Goal: Obtain resource: Download file/media

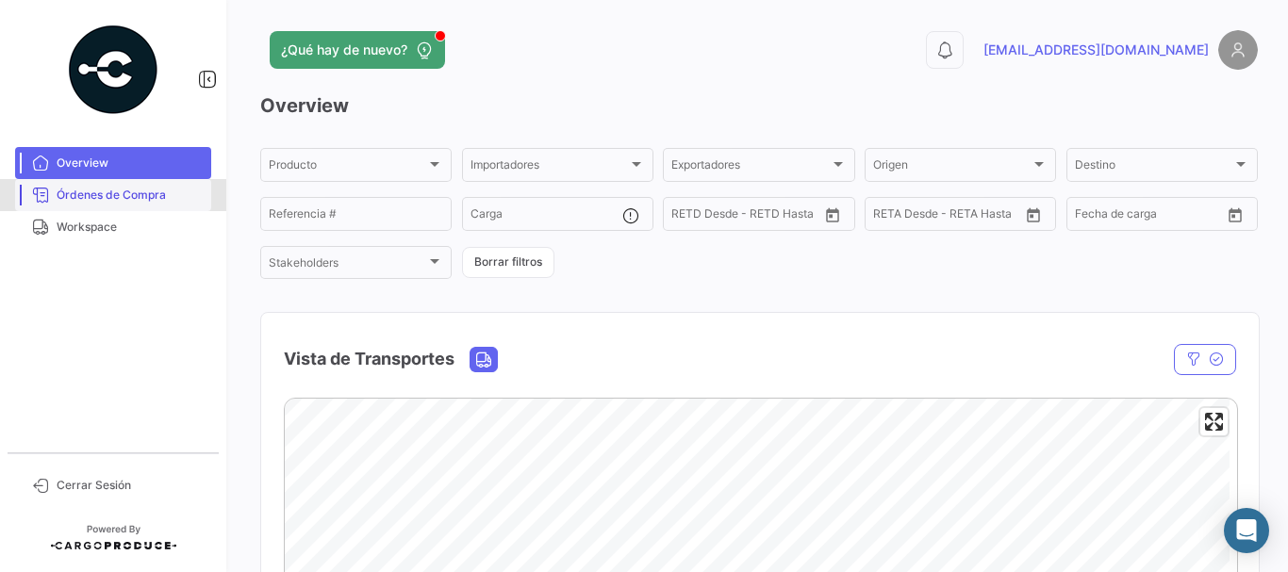
click at [155, 195] on span "Órdenes de Compra" at bounding box center [130, 195] width 147 height 17
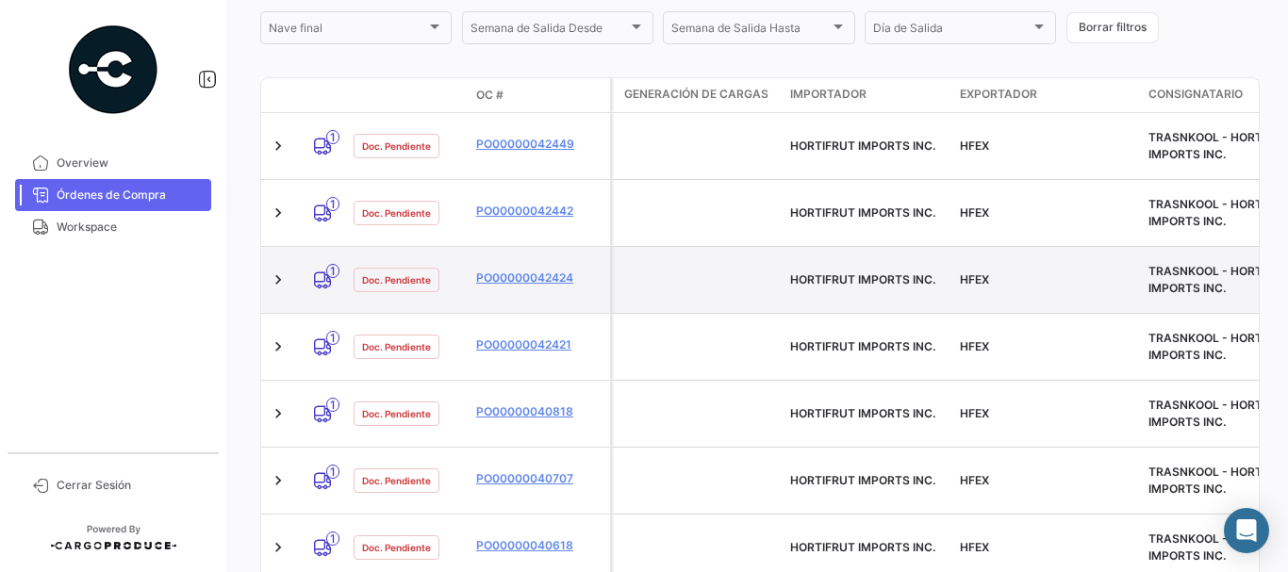
scroll to position [471, 0]
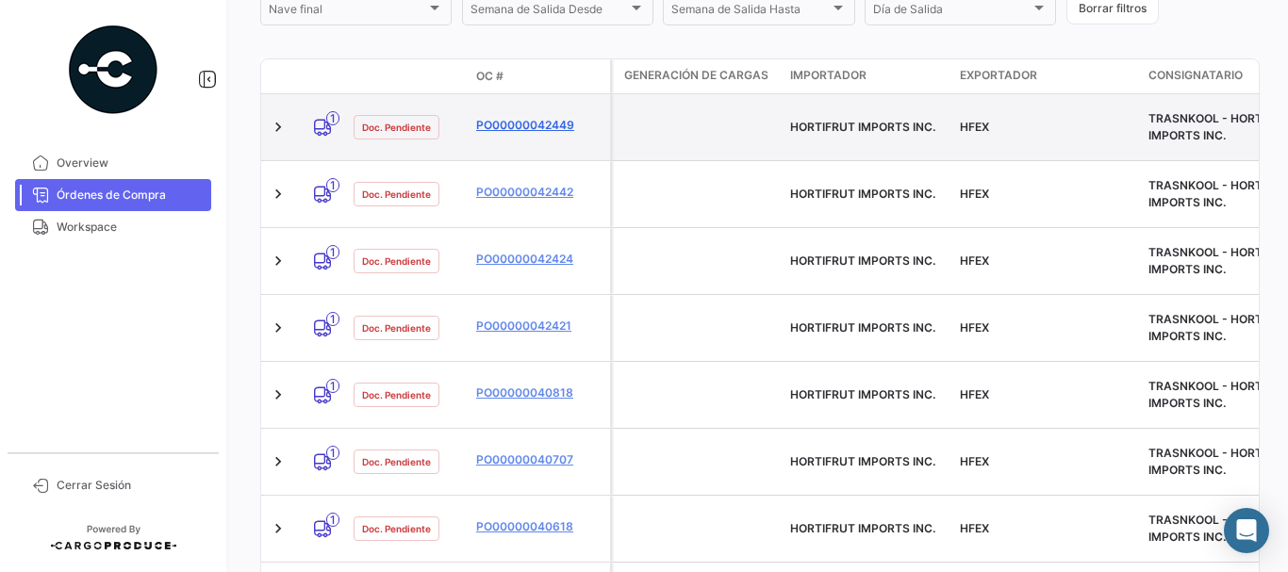
click at [519, 118] on link "PO00000042449" at bounding box center [539, 125] width 126 height 17
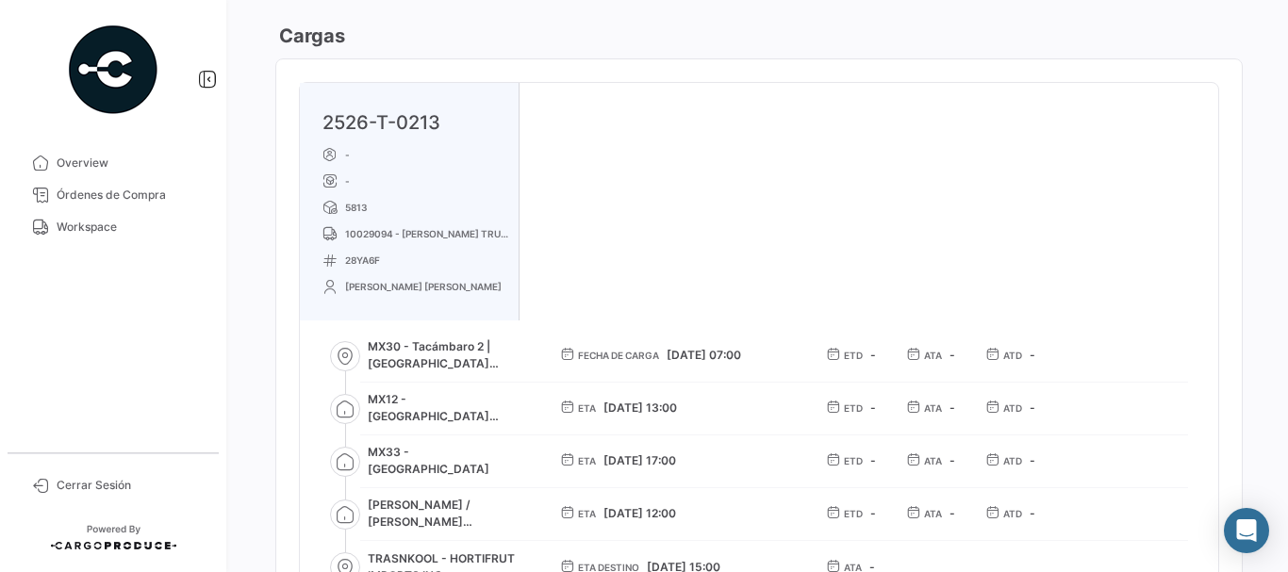
scroll to position [1226, 0]
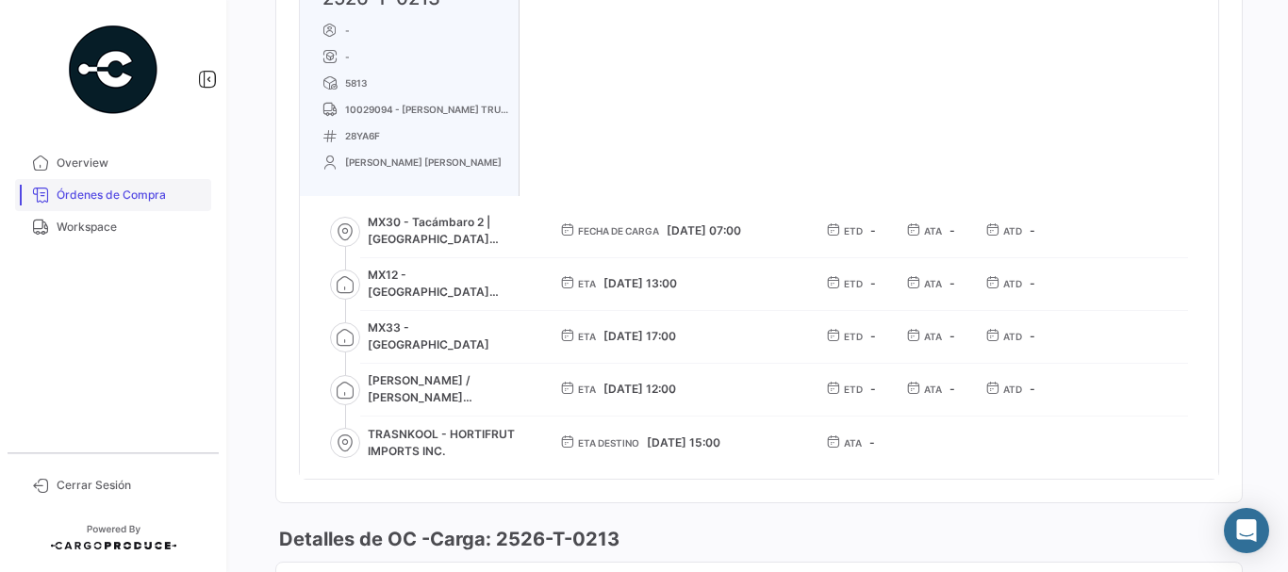
click at [119, 193] on span "Órdenes de Compra" at bounding box center [130, 195] width 147 height 17
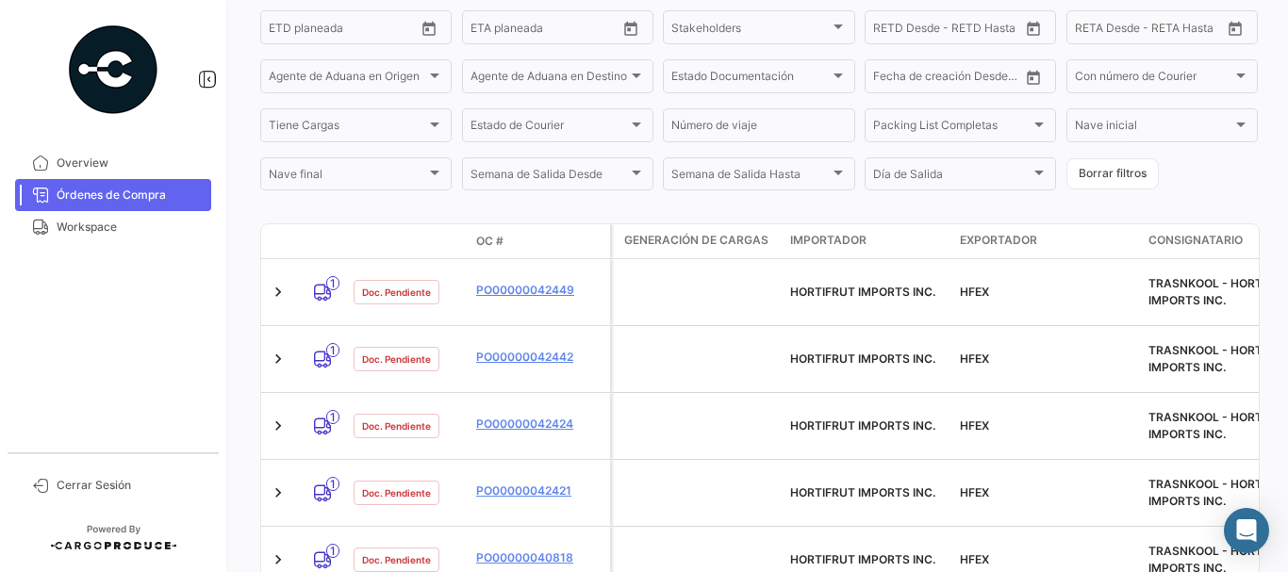
scroll to position [283, 0]
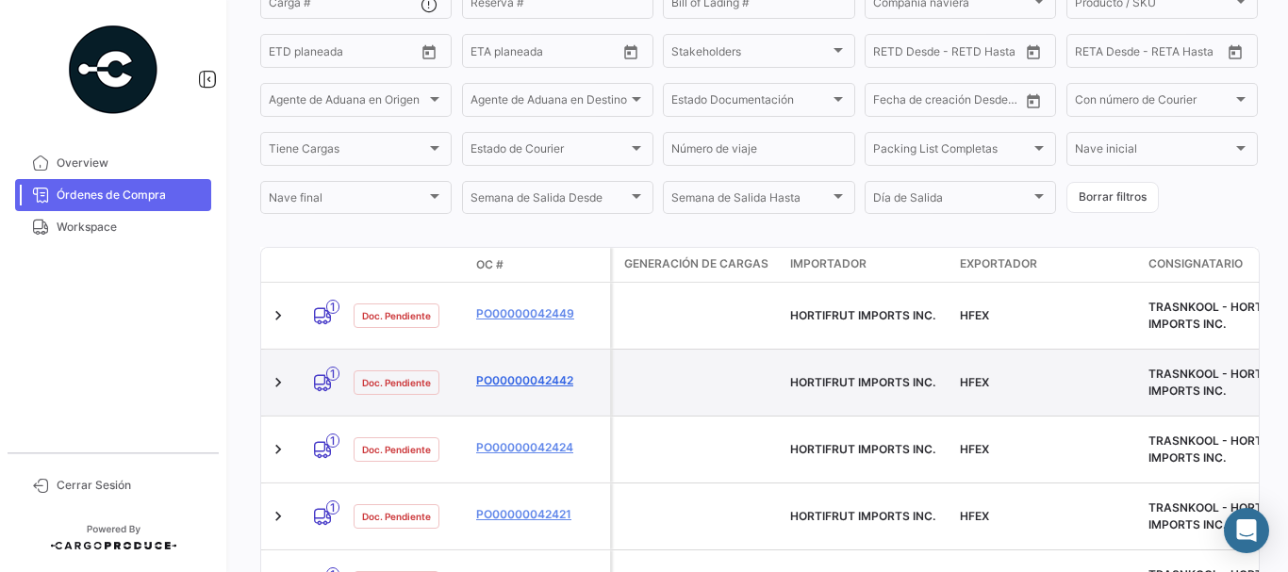
click at [518, 372] on link "PO00000042442" at bounding box center [539, 380] width 126 height 17
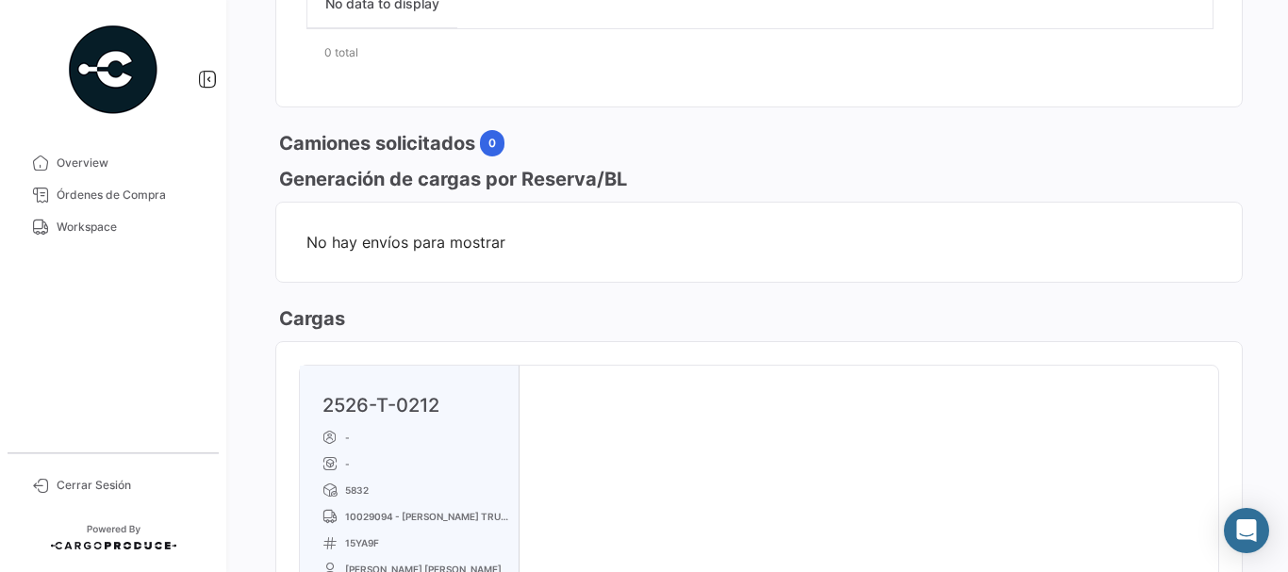
scroll to position [848, 0]
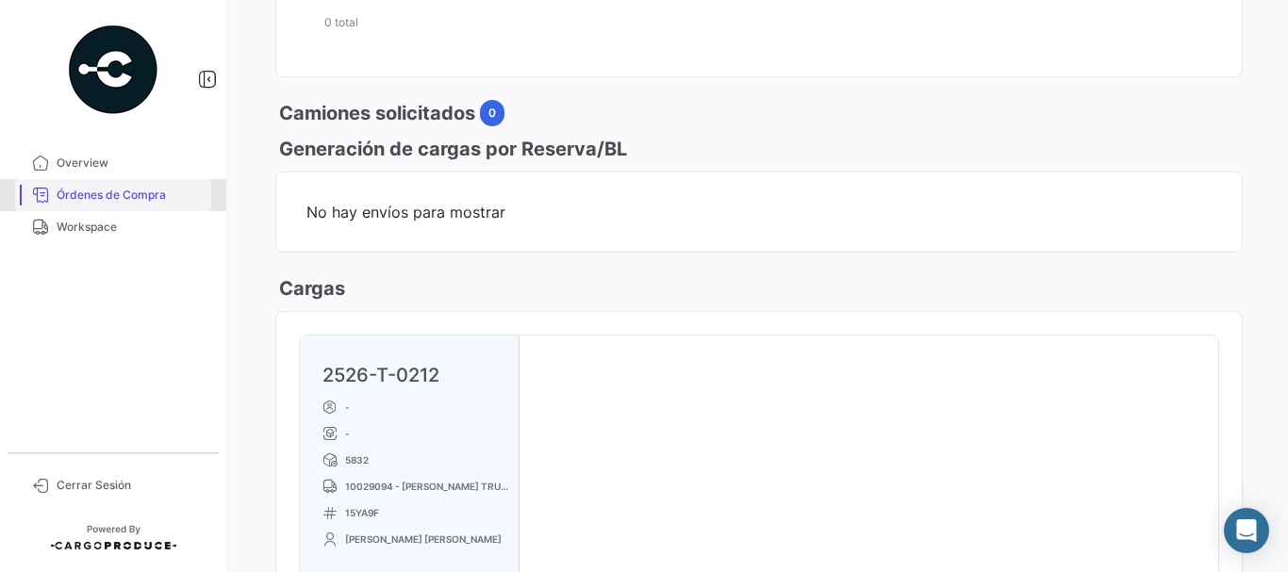
click at [158, 194] on span "Órdenes de Compra" at bounding box center [130, 195] width 147 height 17
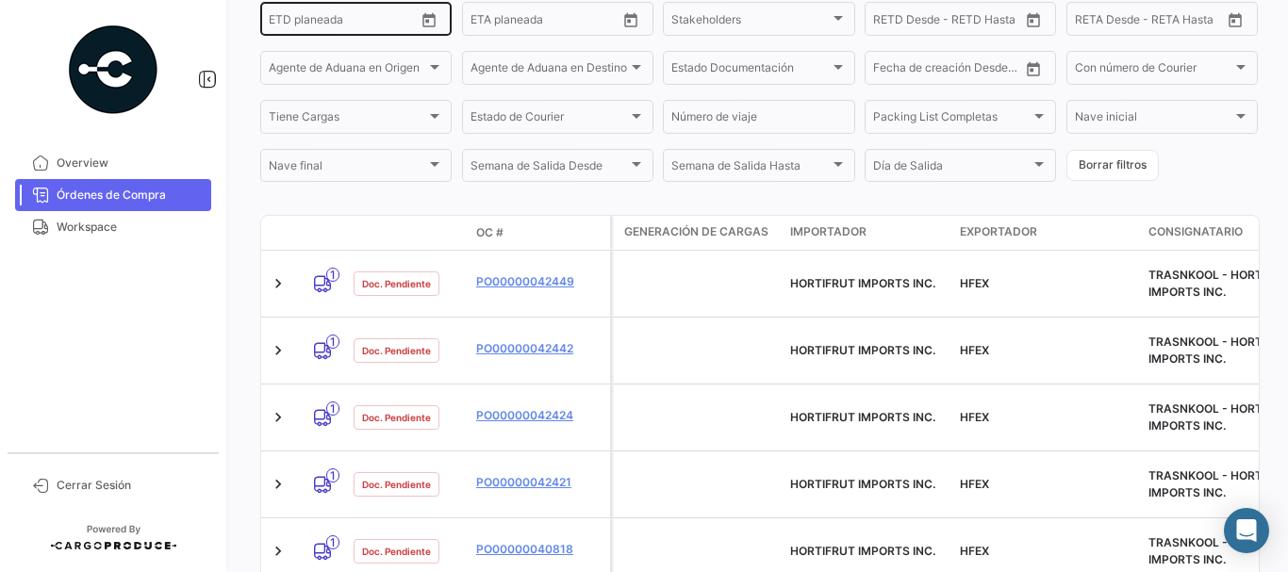
scroll to position [377, 0]
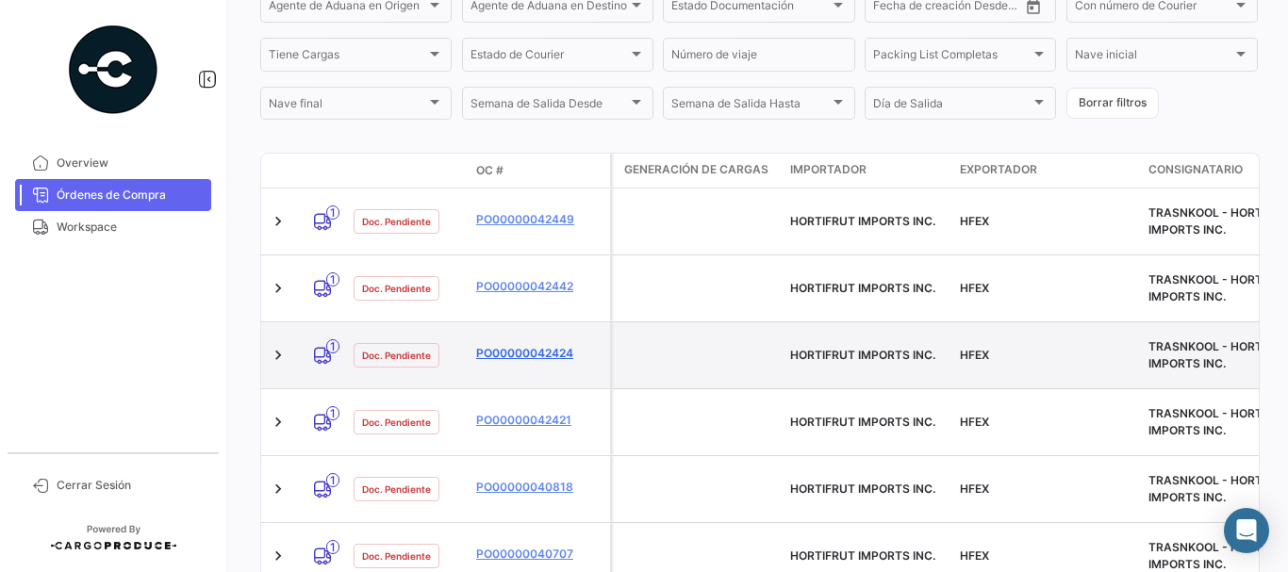
click at [520, 345] on link "PO00000042424" at bounding box center [539, 353] width 126 height 17
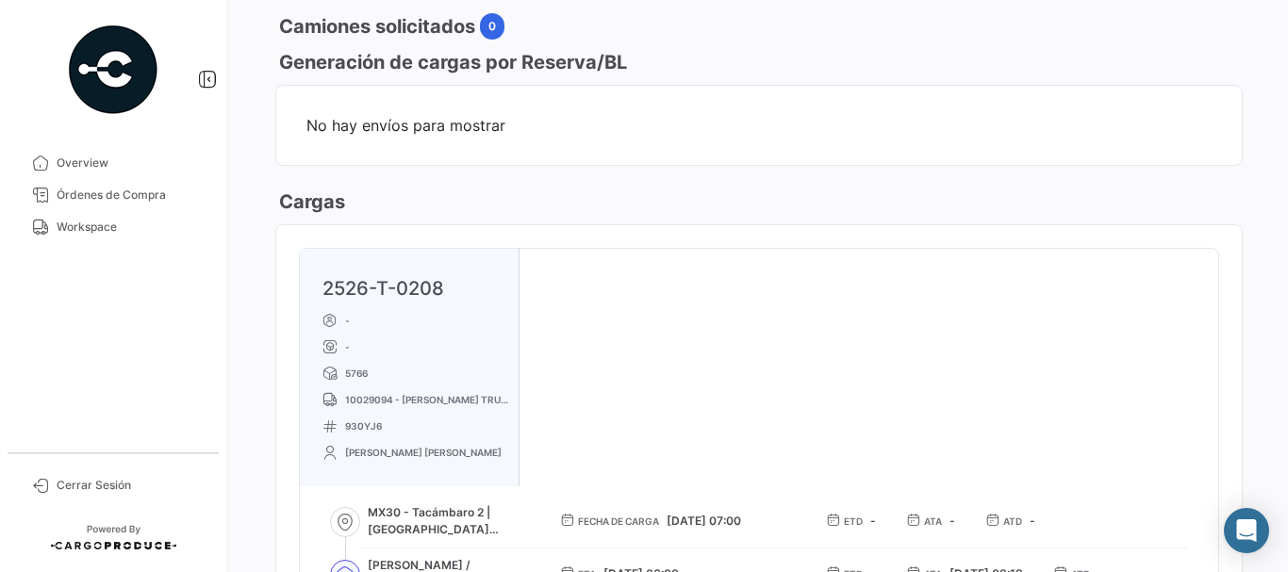
scroll to position [1037, 0]
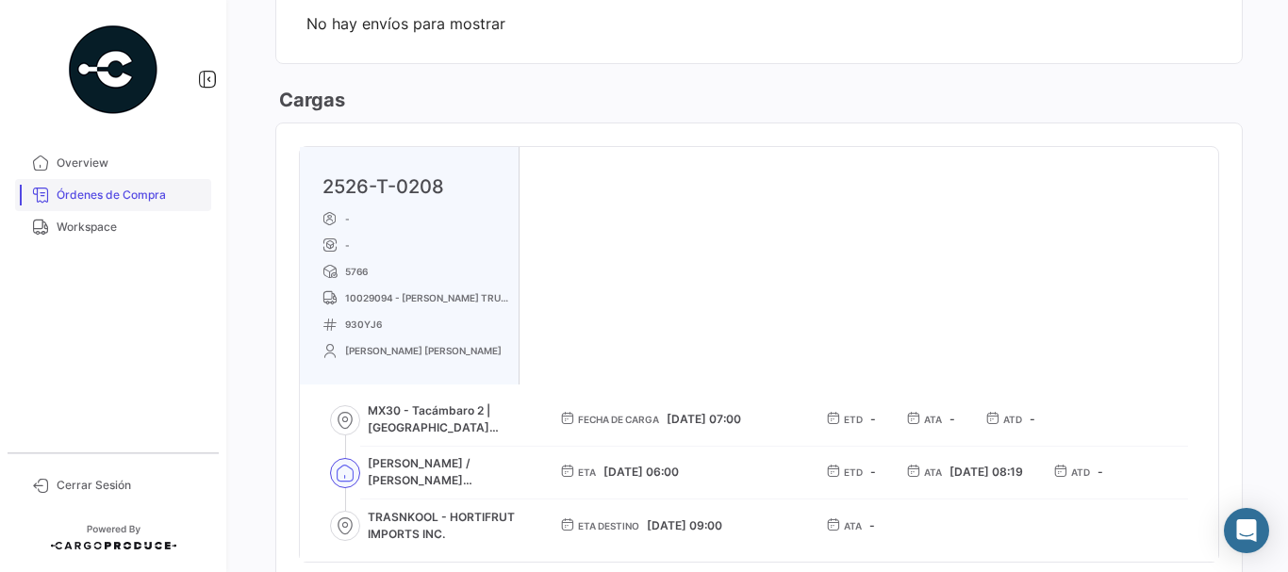
click at [143, 181] on link "Órdenes de Compra" at bounding box center [113, 195] width 196 height 32
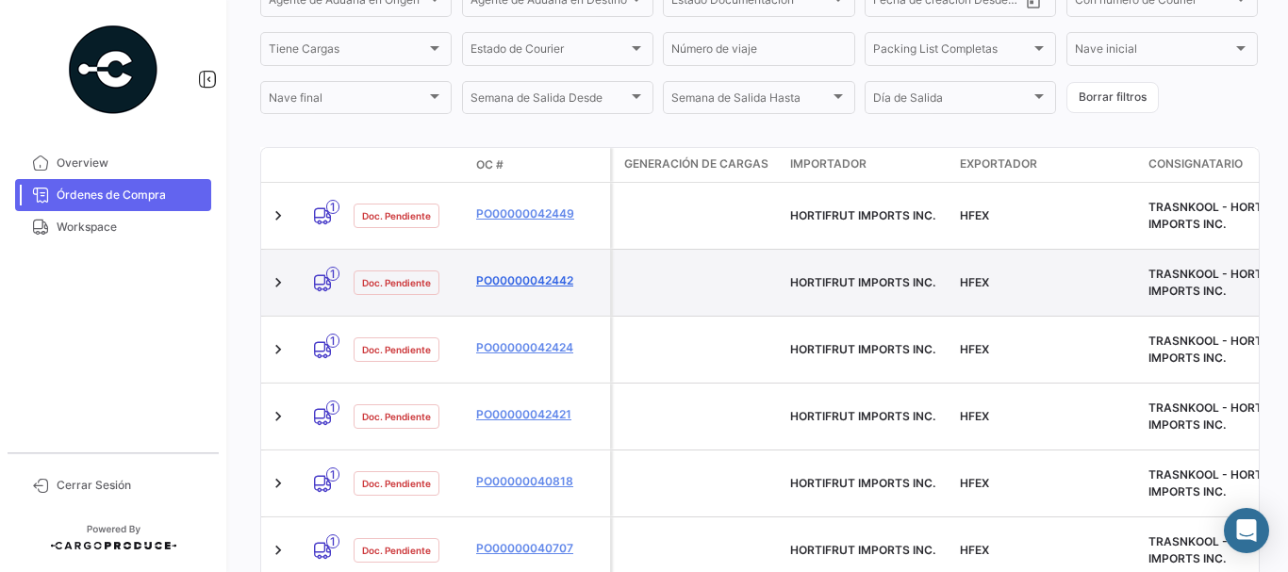
scroll to position [377, 0]
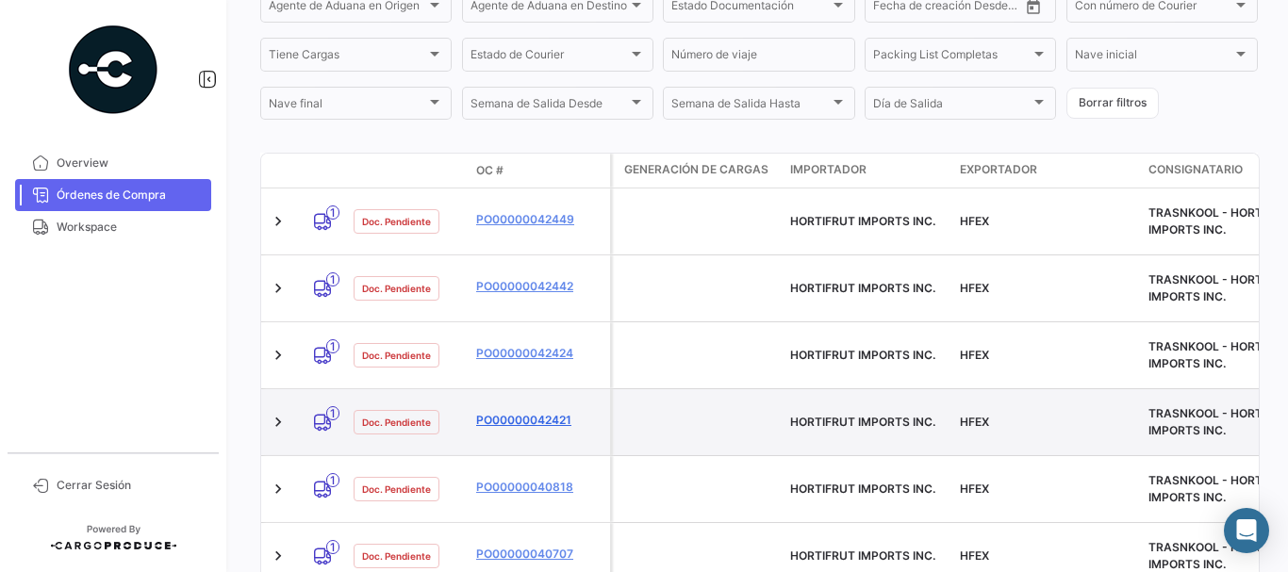
click at [534, 412] on link "PO00000042421" at bounding box center [539, 420] width 126 height 17
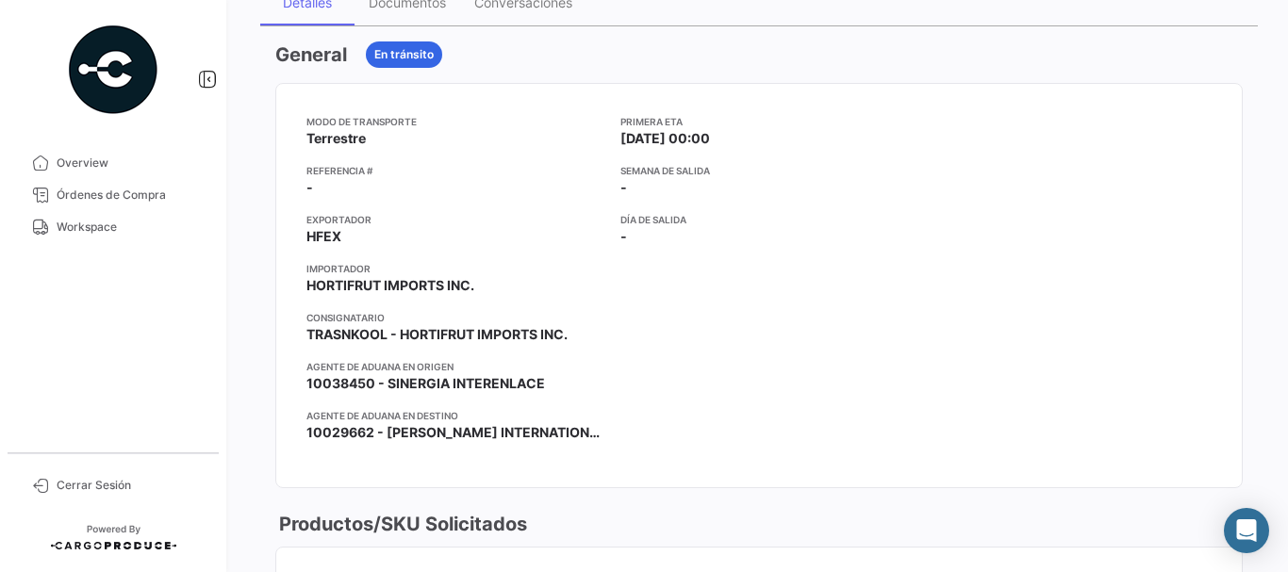
scroll to position [94, 0]
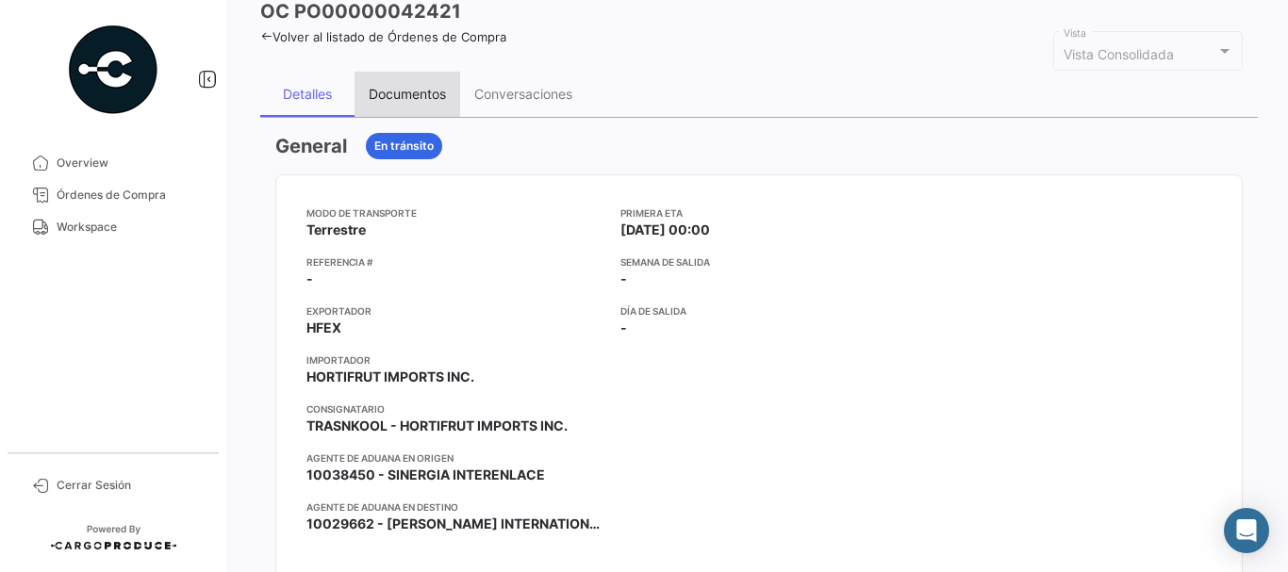
click at [421, 83] on div "Documentos" at bounding box center [407, 94] width 106 height 45
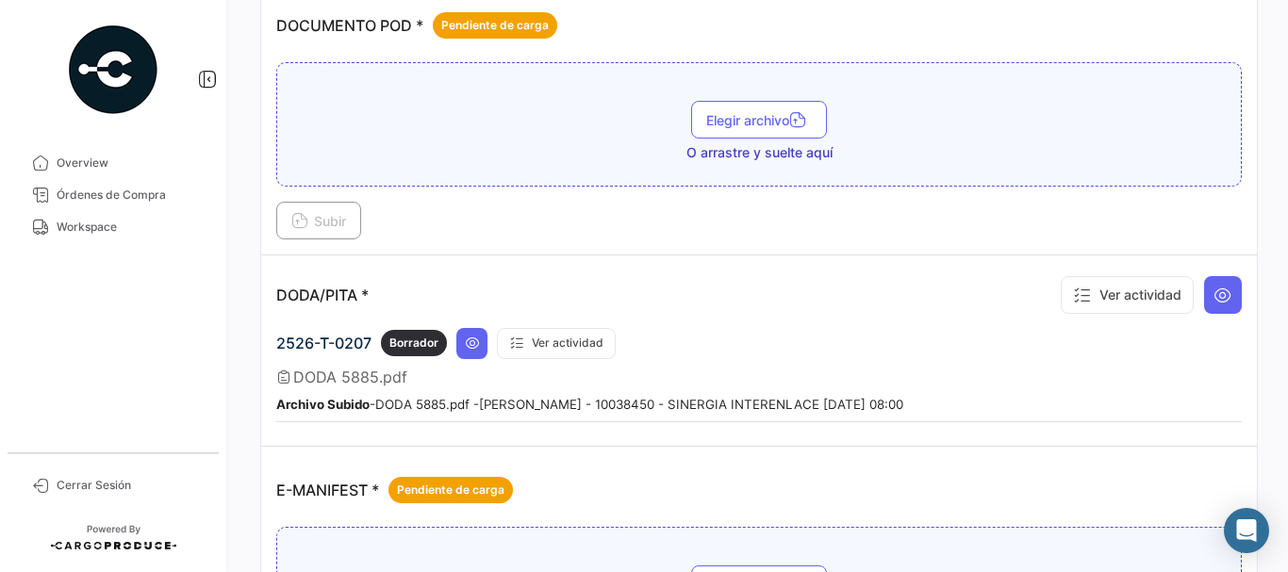
scroll to position [1037, 0]
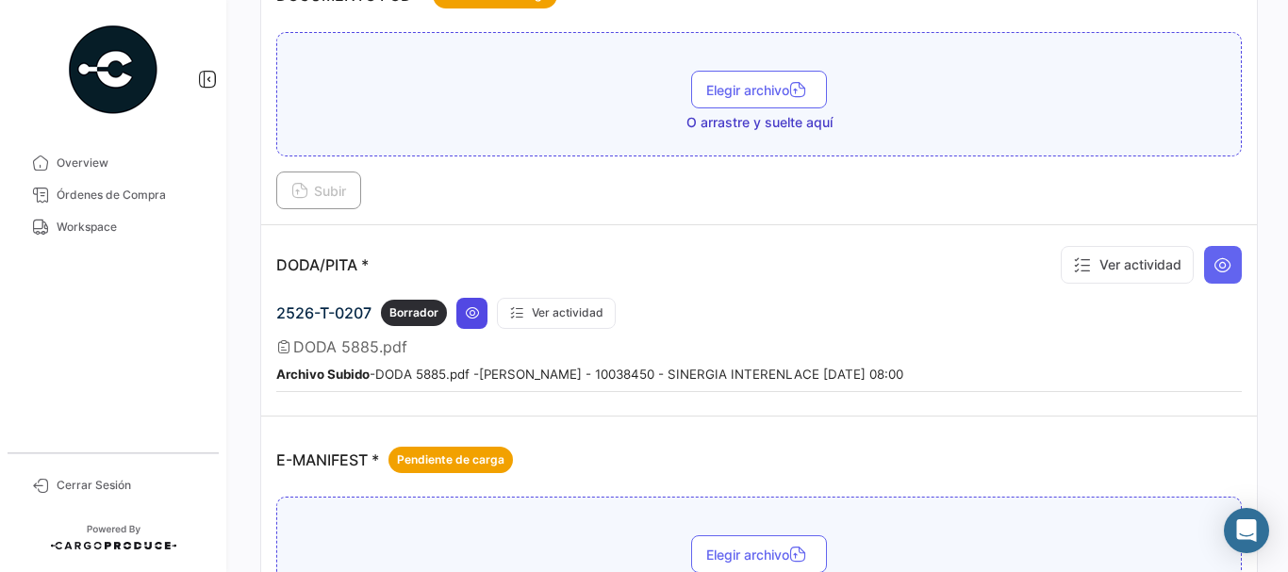
click at [474, 309] on icon at bounding box center [472, 312] width 15 height 15
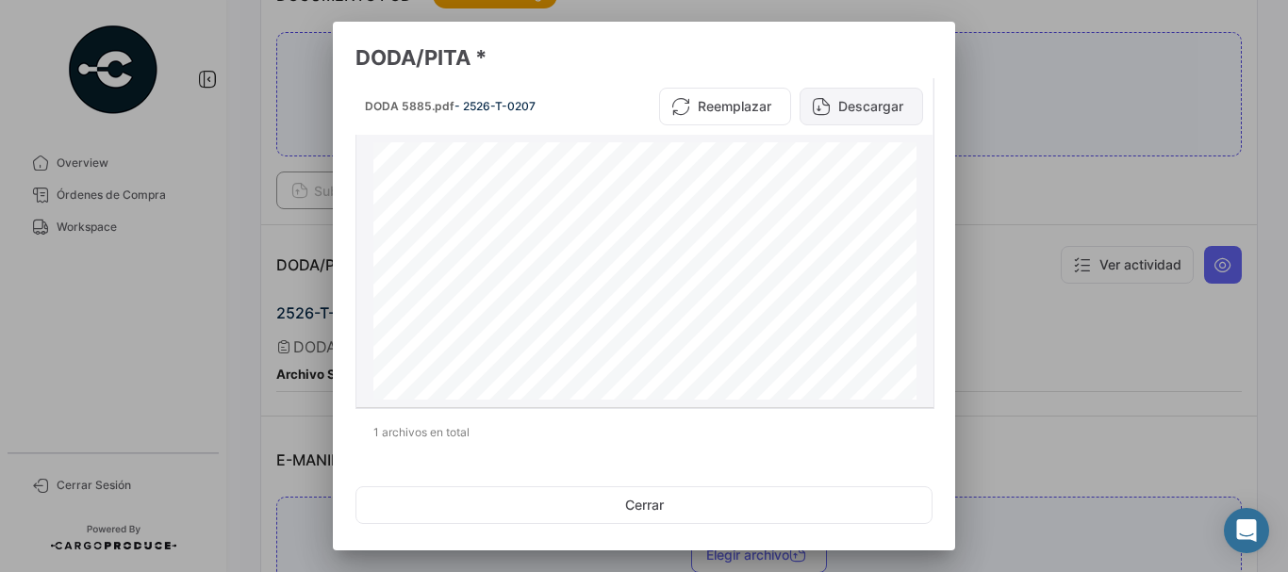
click at [865, 106] on button "Descargar" at bounding box center [860, 107] width 123 height 38
click at [1065, 55] on div at bounding box center [644, 286] width 1288 height 572
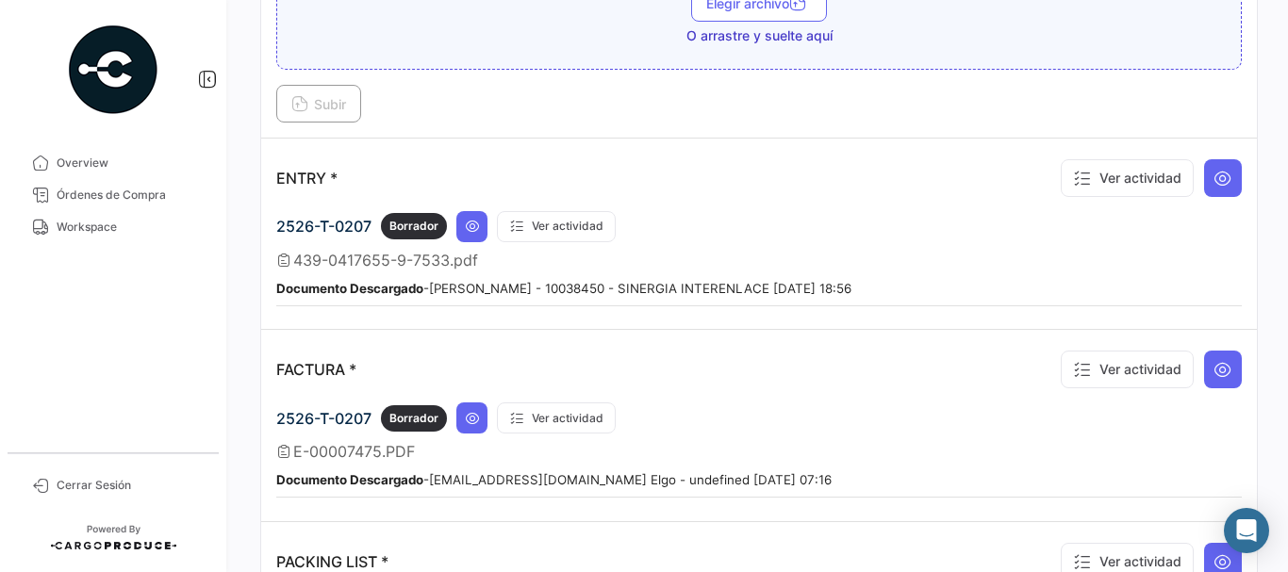
scroll to position [1603, 0]
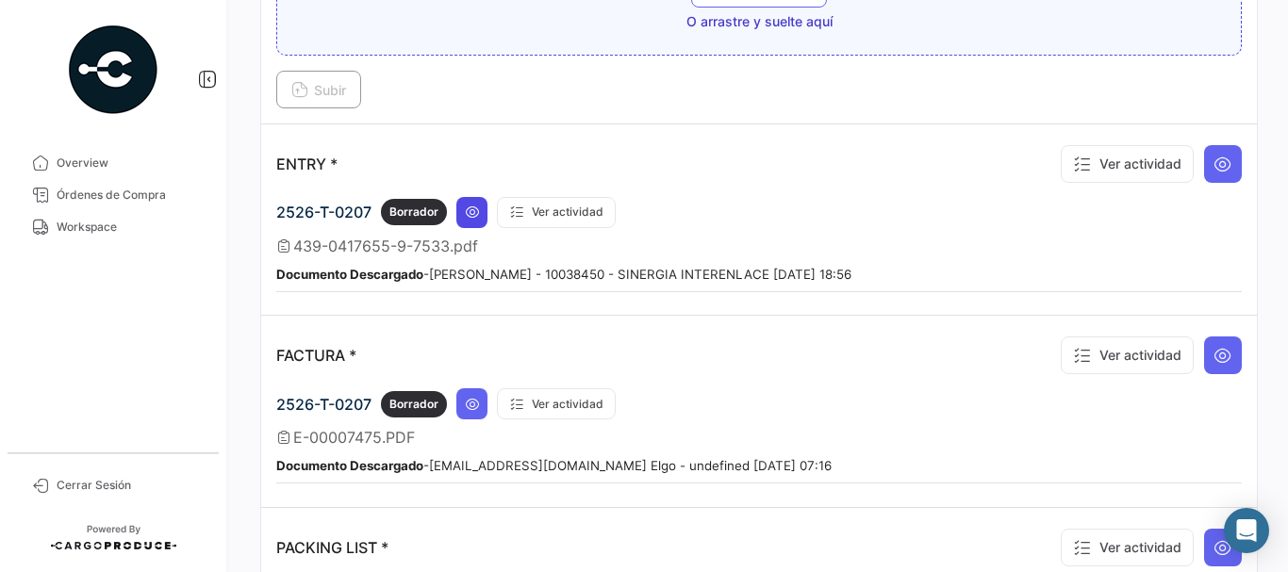
click at [464, 209] on button at bounding box center [471, 212] width 31 height 31
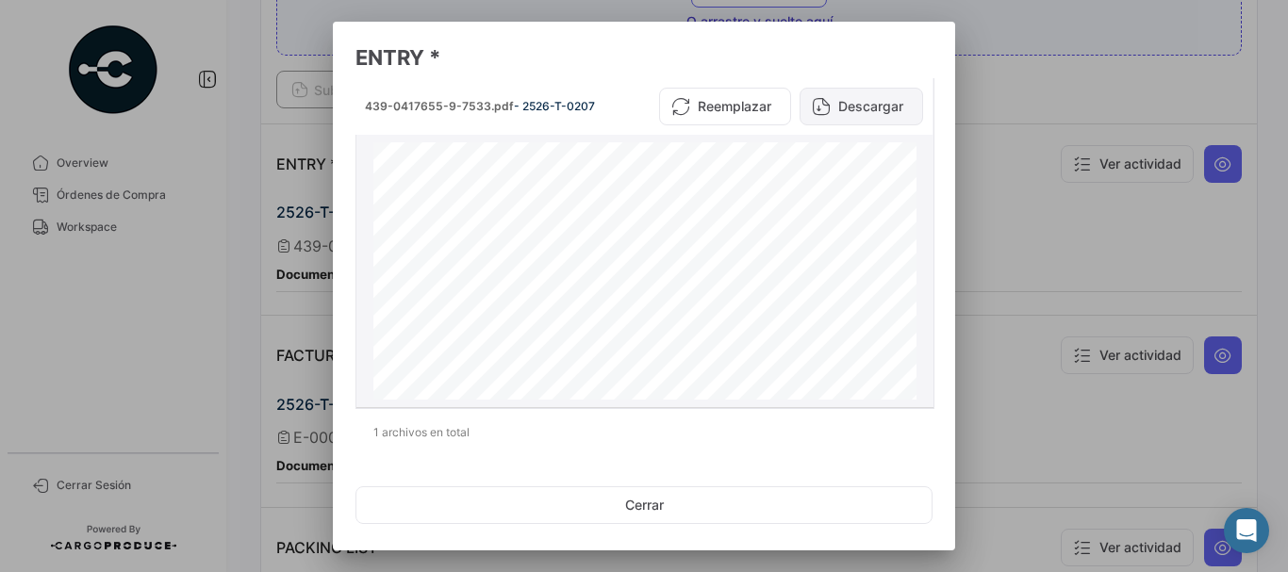
click at [845, 108] on button "Descargar" at bounding box center [860, 107] width 123 height 38
click at [1029, 171] on div at bounding box center [644, 286] width 1288 height 572
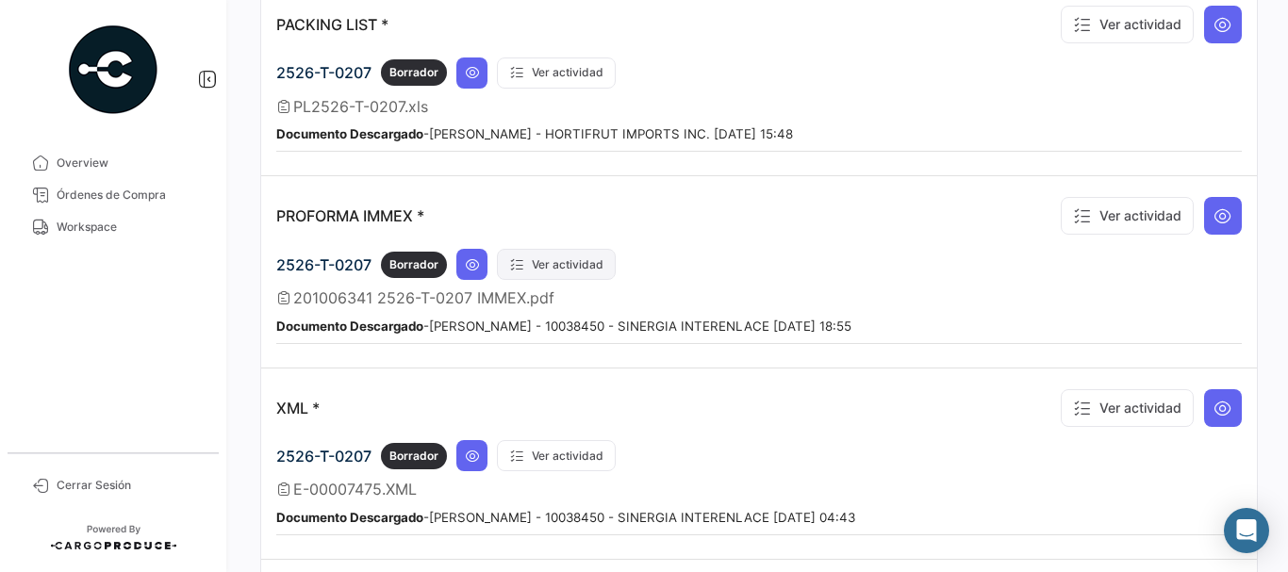
scroll to position [2220, 0]
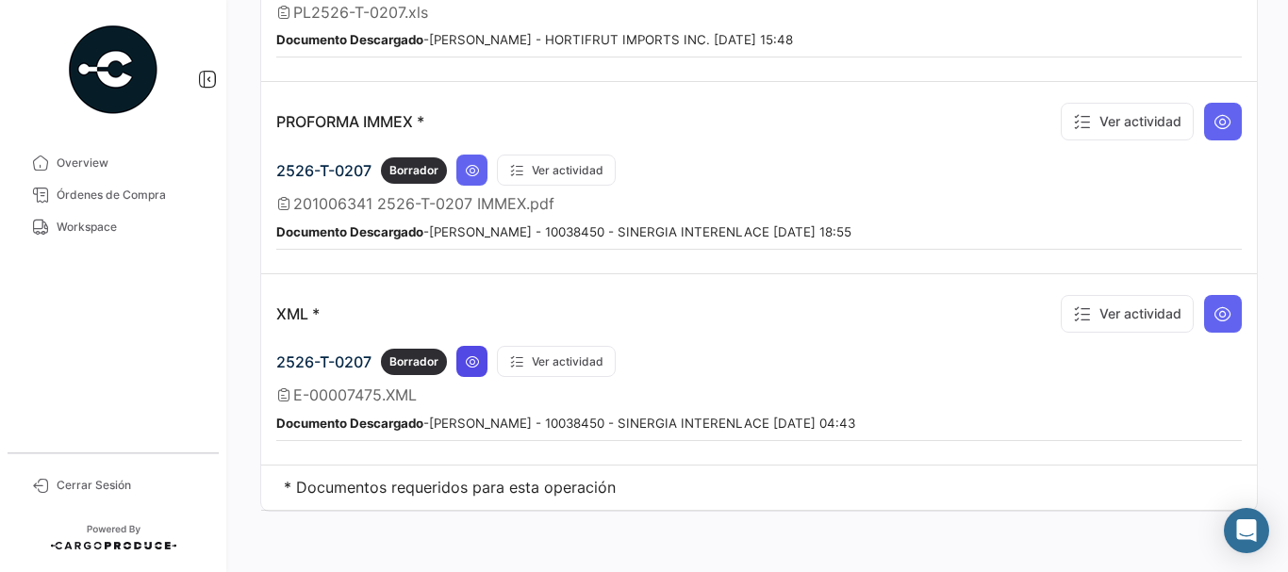
click at [477, 360] on icon at bounding box center [472, 361] width 15 height 15
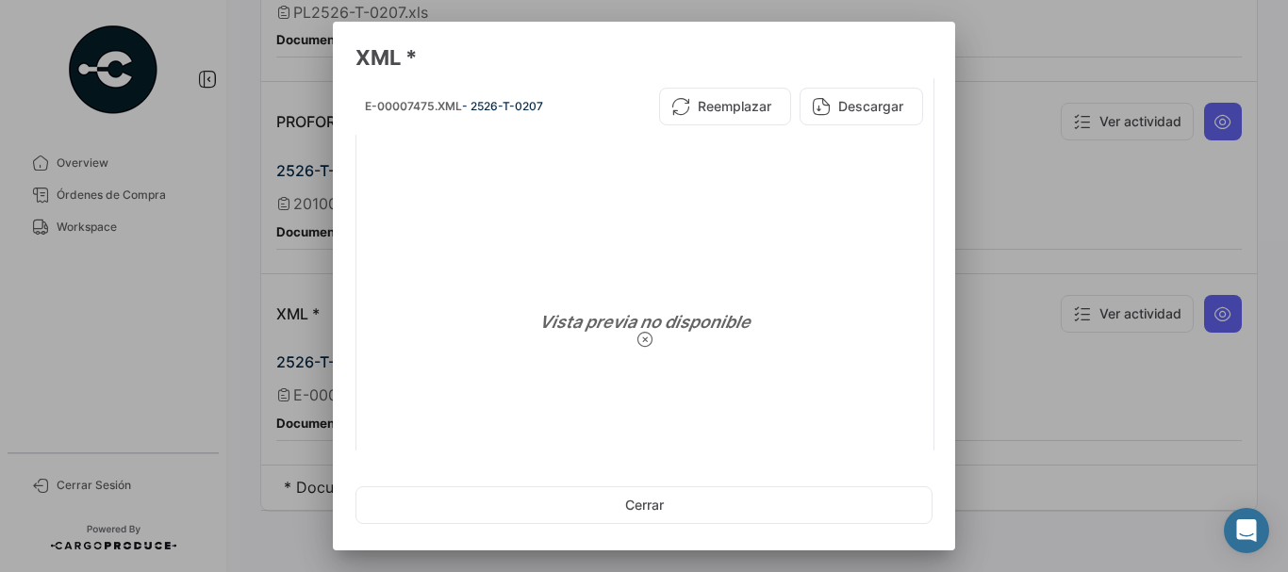
click at [261, 303] on div at bounding box center [644, 286] width 1288 height 572
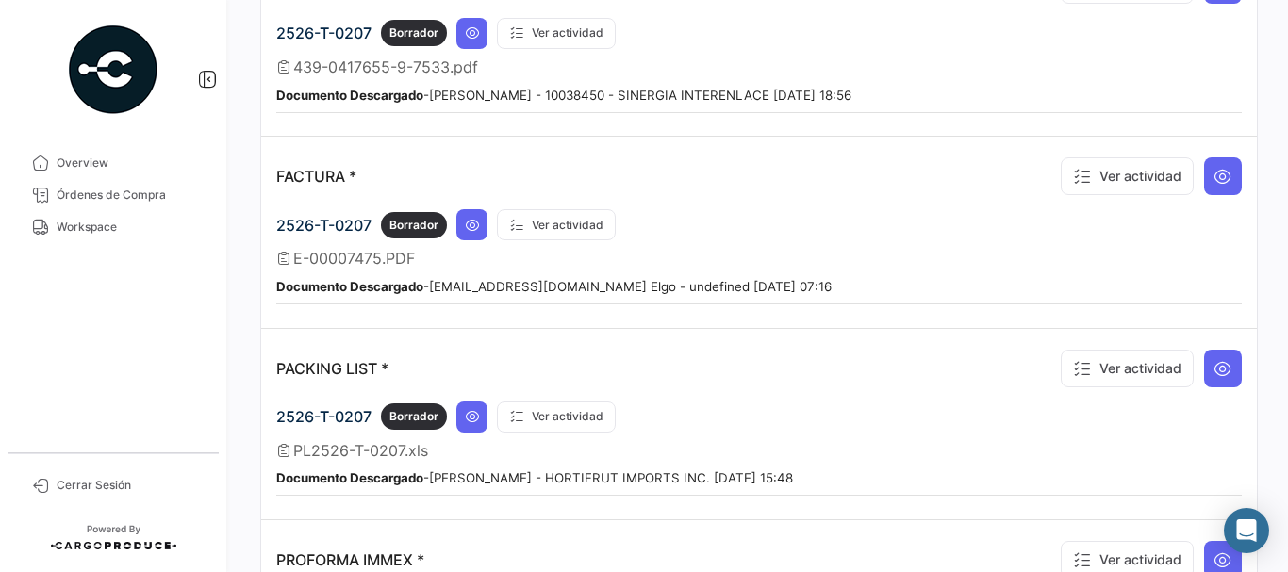
scroll to position [1749, 0]
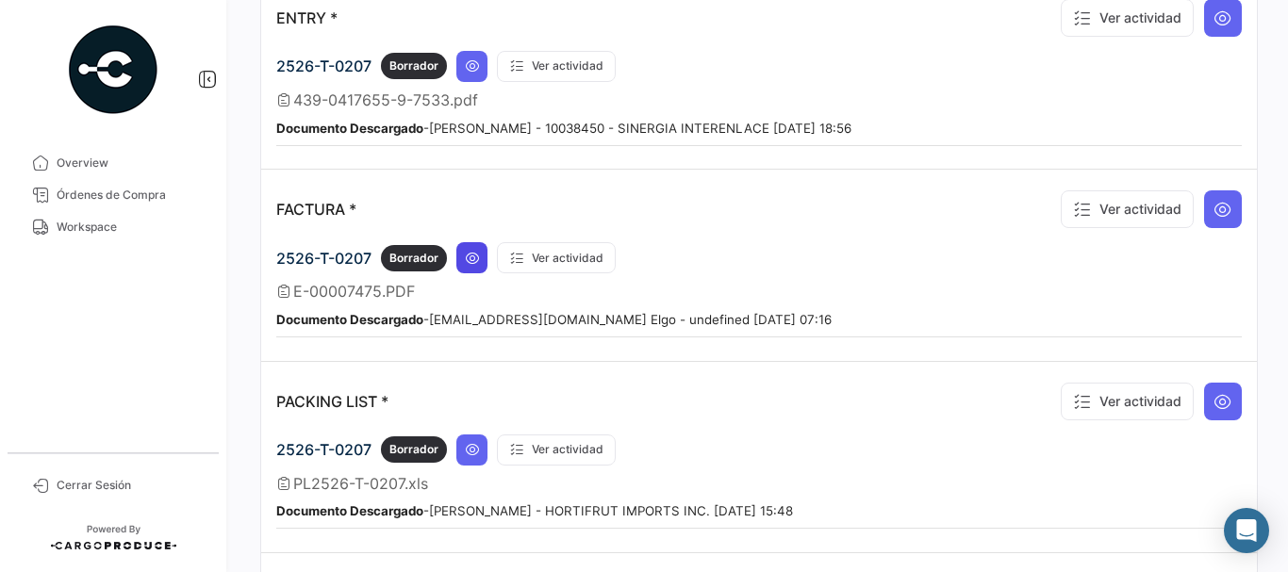
click at [486, 264] on button at bounding box center [471, 257] width 31 height 31
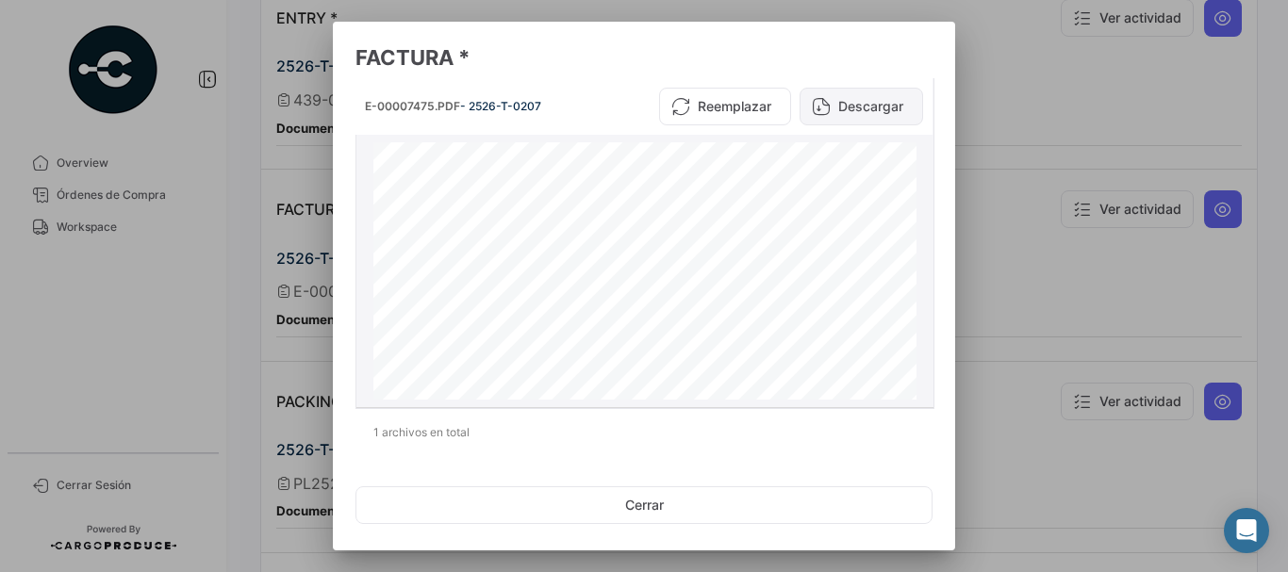
click at [854, 105] on button "Descargar" at bounding box center [860, 107] width 123 height 38
click at [1064, 114] on div at bounding box center [644, 286] width 1288 height 572
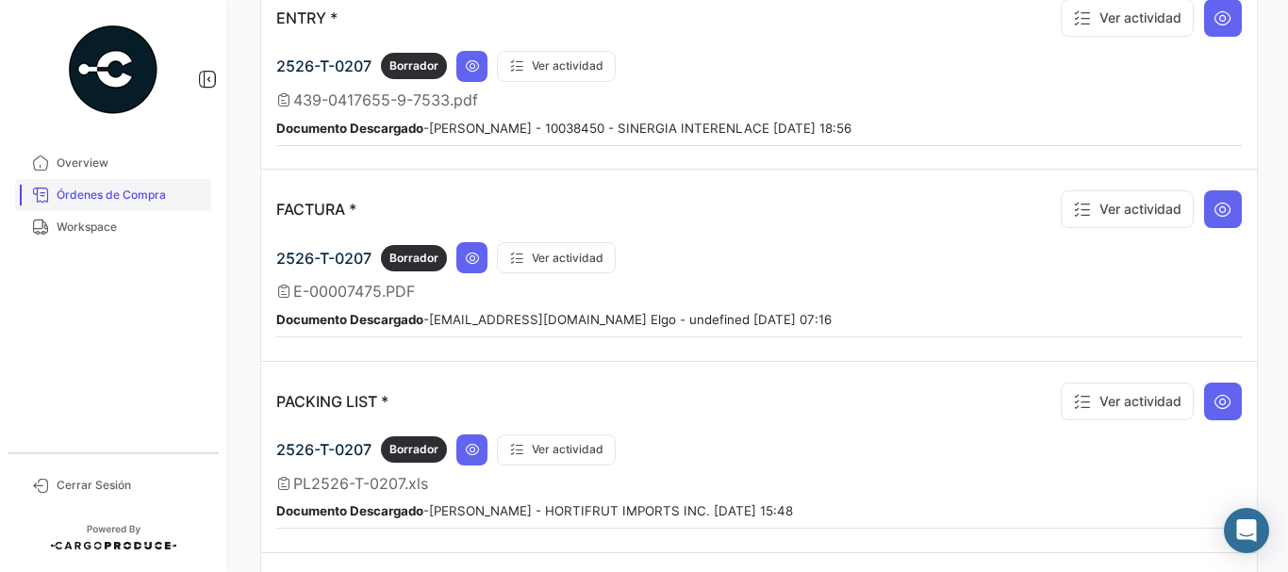
click at [111, 197] on span "Órdenes de Compra" at bounding box center [130, 195] width 147 height 17
